Goal: Information Seeking & Learning: Learn about a topic

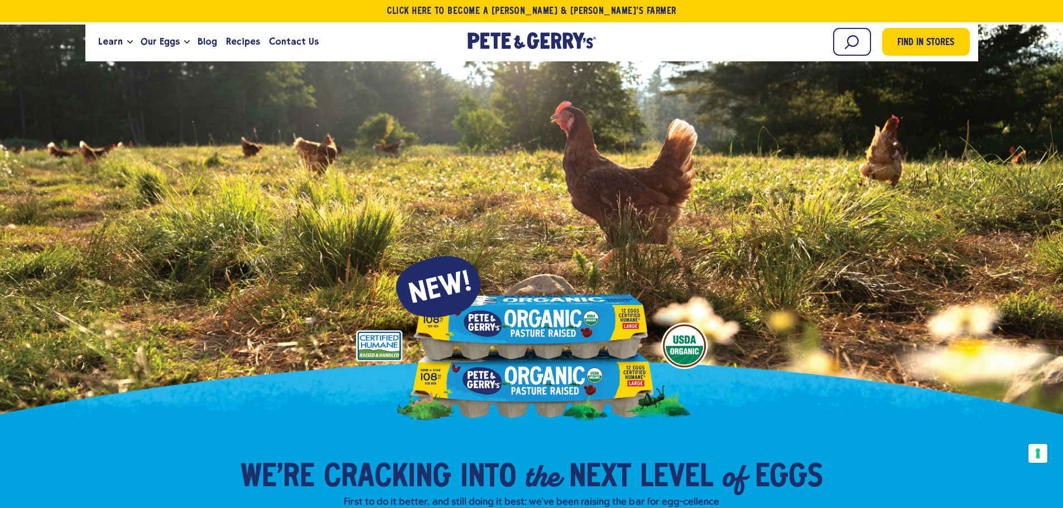
scroll to position [227, 0]
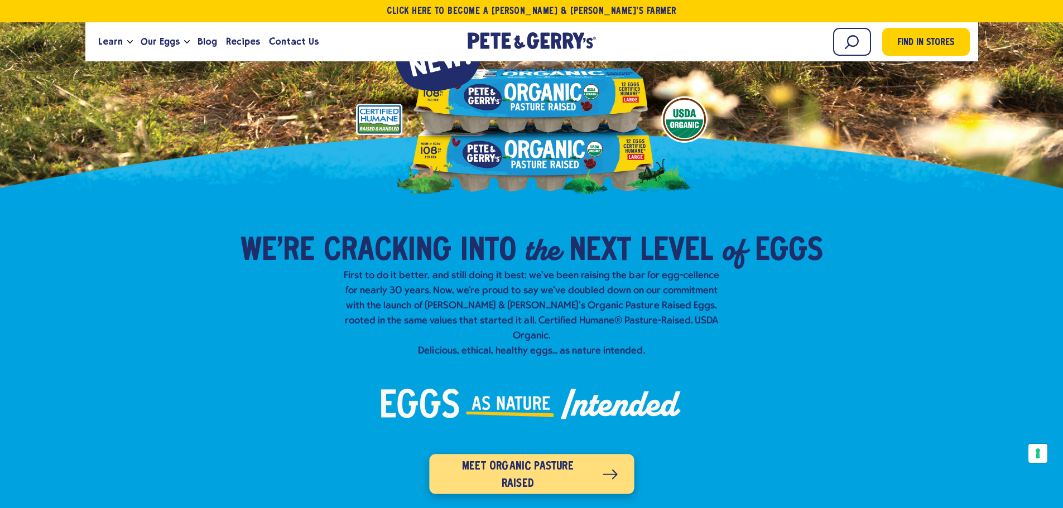
click at [523, 458] on span "Meet organic pasture raised" at bounding box center [517, 475] width 143 height 35
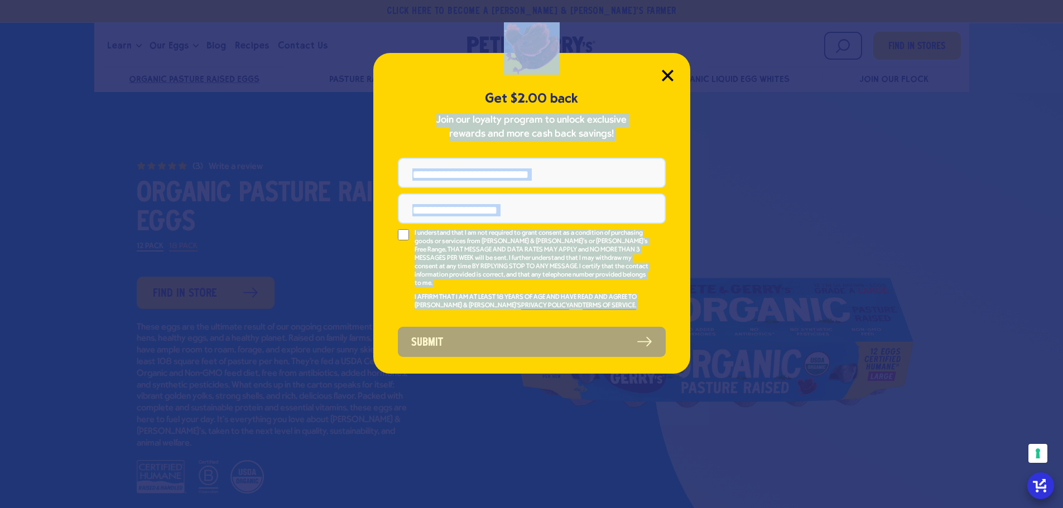
drag, startPoint x: 656, startPoint y: 76, endPoint x: 667, endPoint y: 76, distance: 11.7
click at [667, 76] on div "Get $2.00 back Join our loyalty program to unlock exclusive rewards and more ca…" at bounding box center [531, 213] width 317 height 321
click at [667, 76] on icon "Close Modal" at bounding box center [667, 75] width 10 height 10
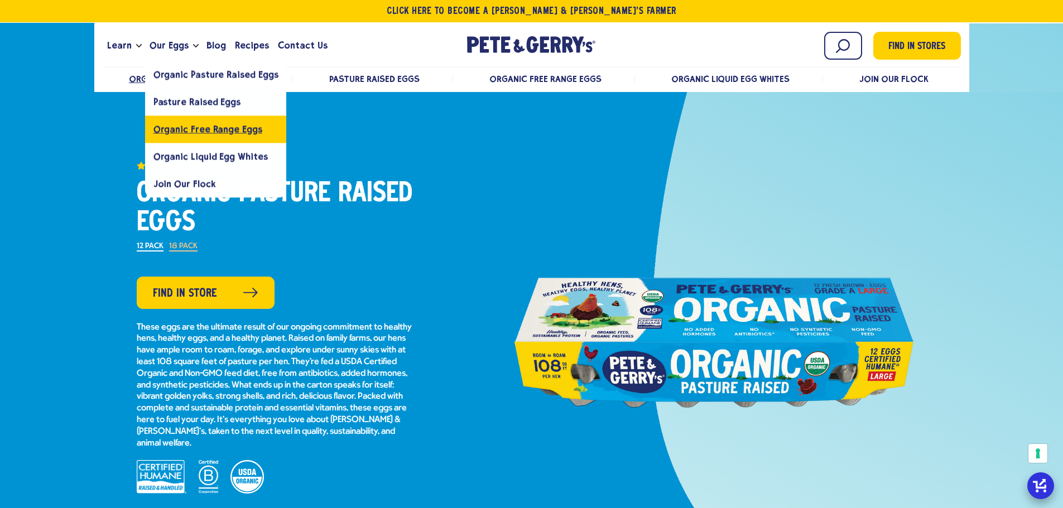
click at [200, 133] on span "Organic Free Range Eggs" at bounding box center [207, 129] width 109 height 11
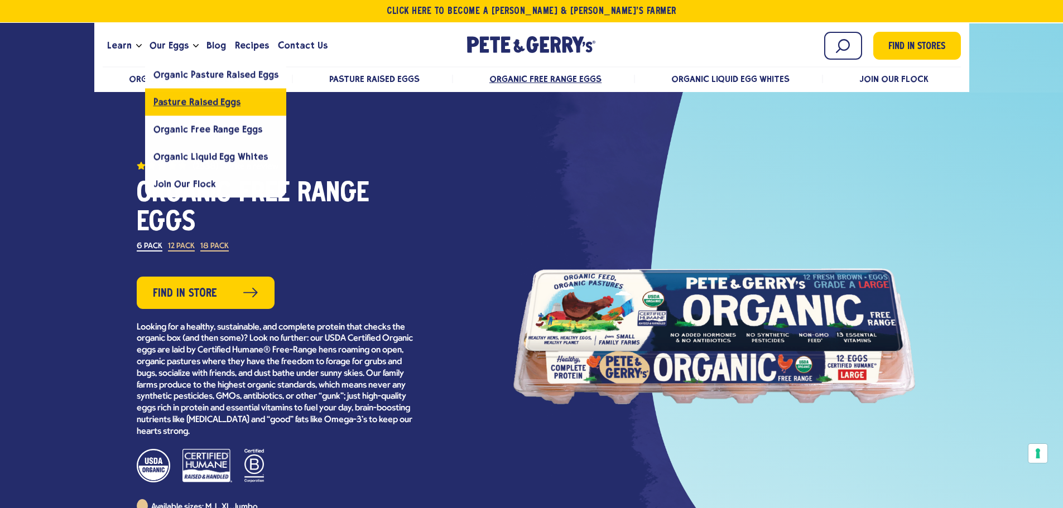
click at [187, 100] on span "Pasture Raised Eggs" at bounding box center [196, 102] width 87 height 11
